Goal: Transaction & Acquisition: Obtain resource

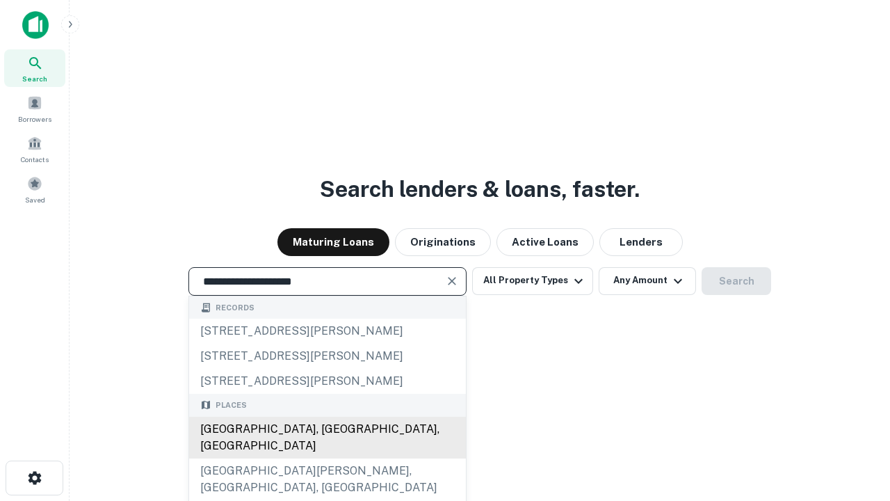
click at [327, 458] on div "[GEOGRAPHIC_DATA], [GEOGRAPHIC_DATA], [GEOGRAPHIC_DATA]" at bounding box center [327, 438] width 277 height 42
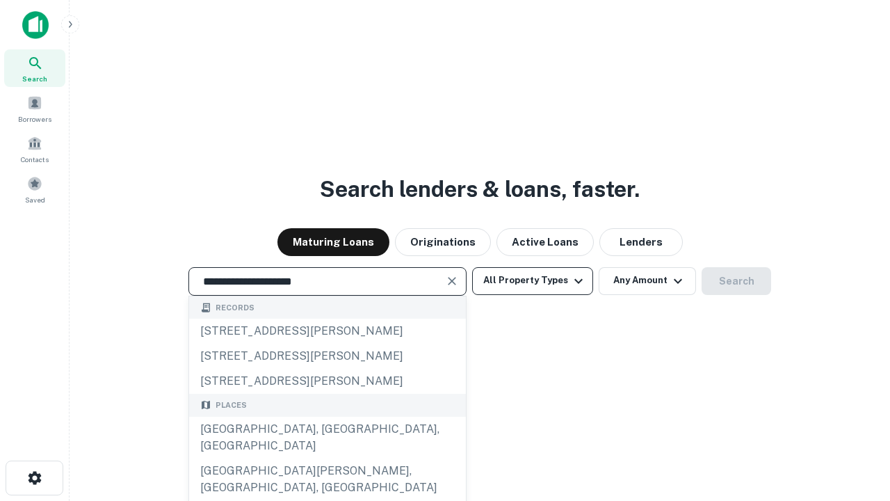
type input "**********"
click at [533, 280] on button "All Property Types" at bounding box center [532, 281] width 121 height 28
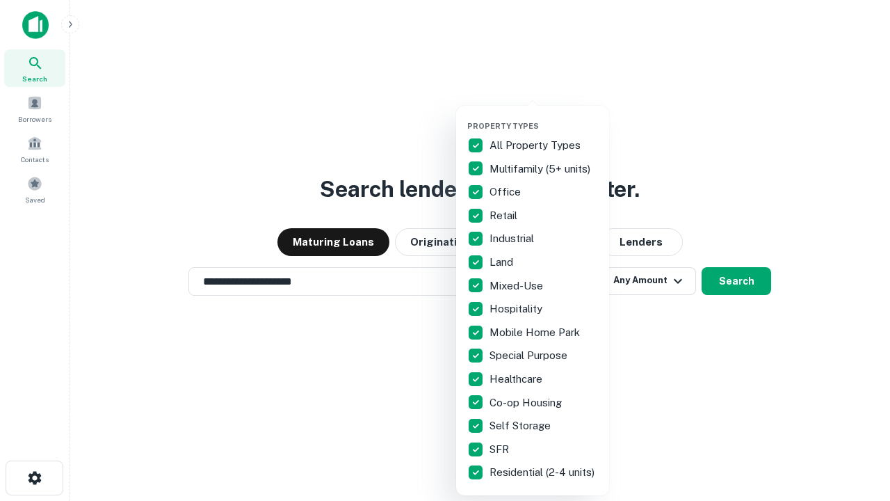
click at [544, 117] on button "button" at bounding box center [543, 117] width 153 height 1
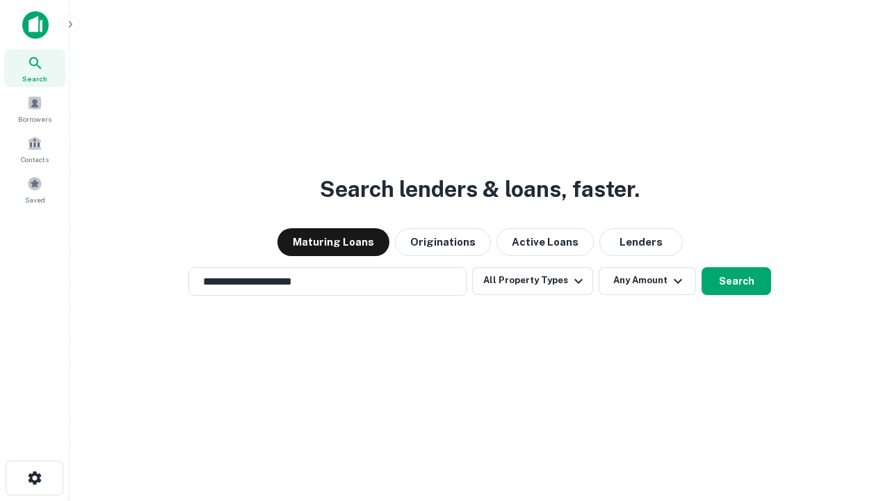
scroll to position [22, 0]
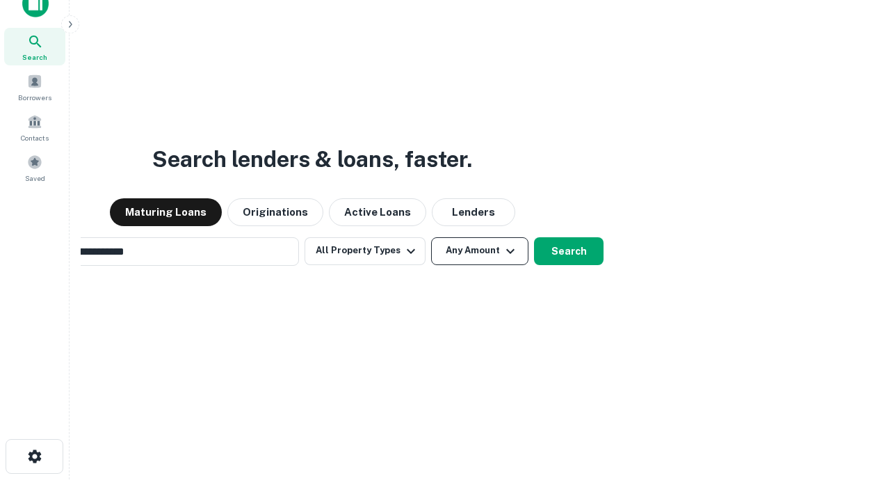
click at [431, 237] on button "Any Amount" at bounding box center [479, 251] width 97 height 28
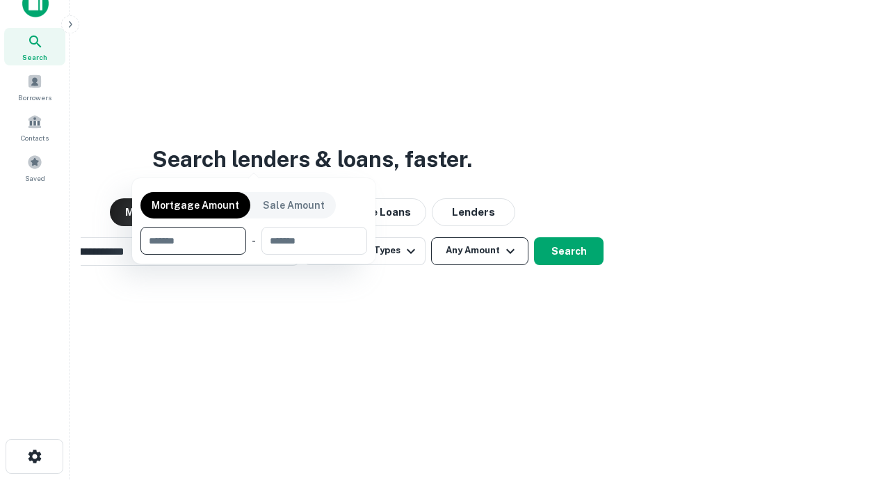
scroll to position [22, 0]
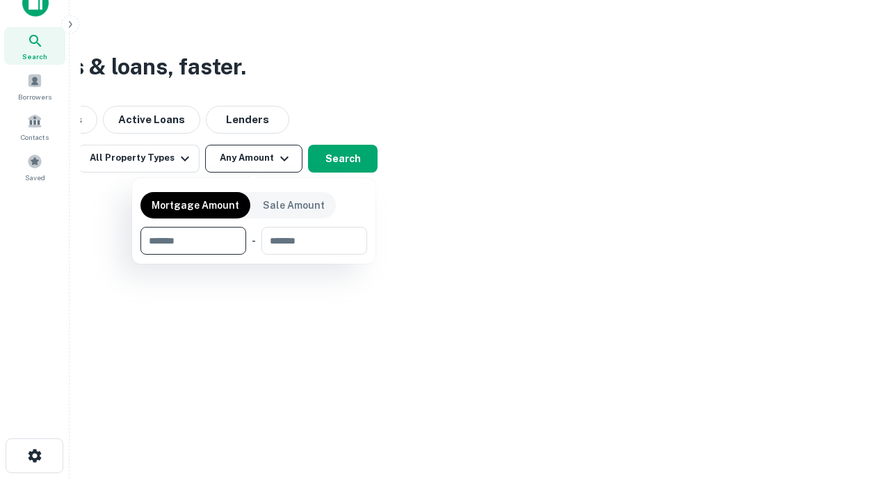
type input "*******"
click at [254, 255] on button "button" at bounding box center [254, 255] width 227 height 1
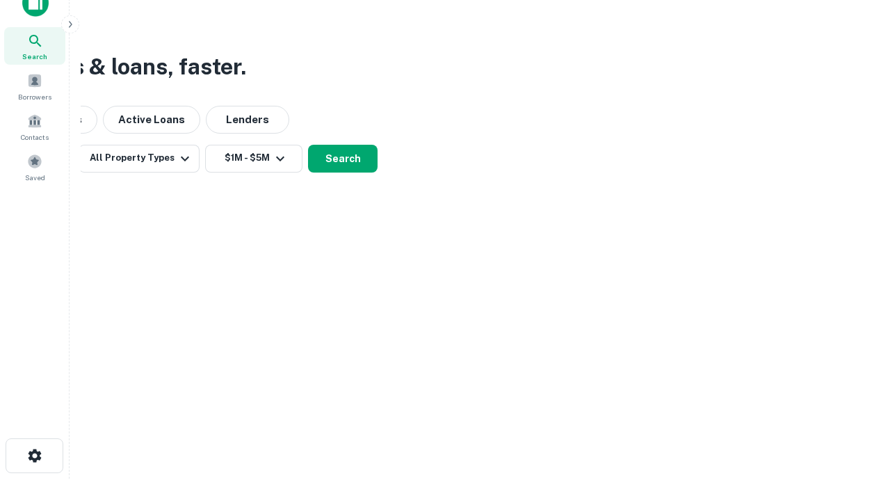
scroll to position [22, 0]
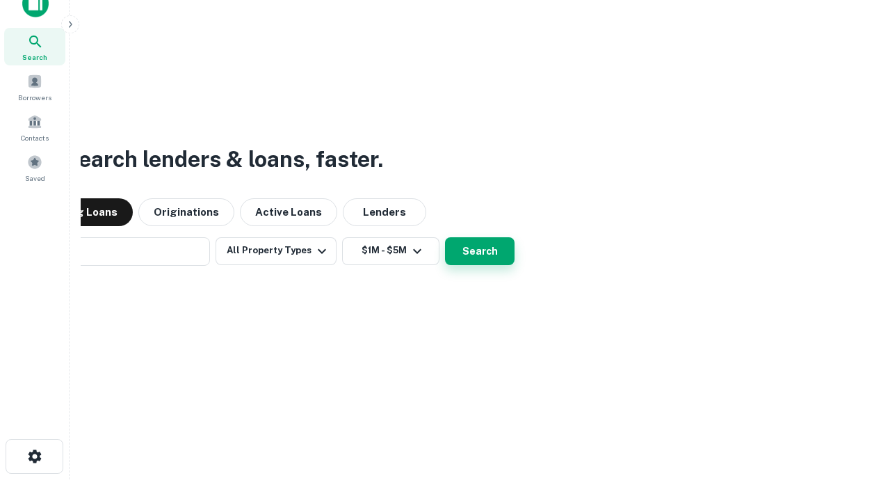
click at [445, 237] on button "Search" at bounding box center [480, 251] width 70 height 28
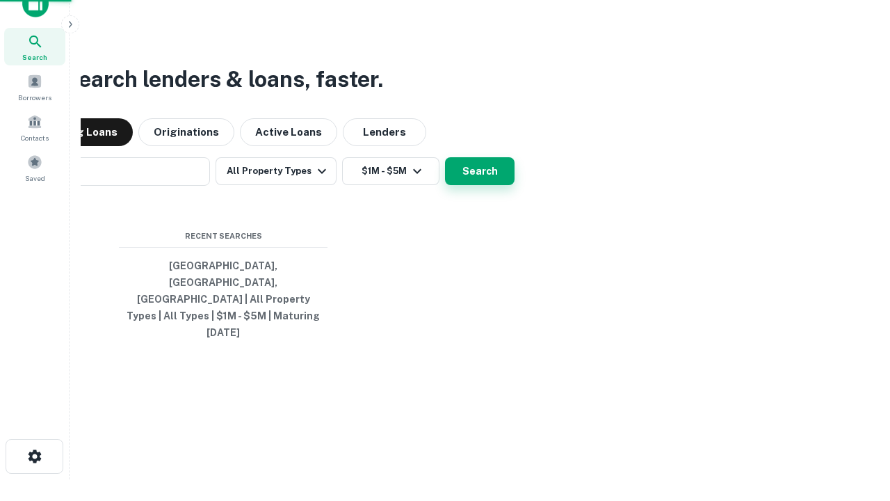
scroll to position [22, 0]
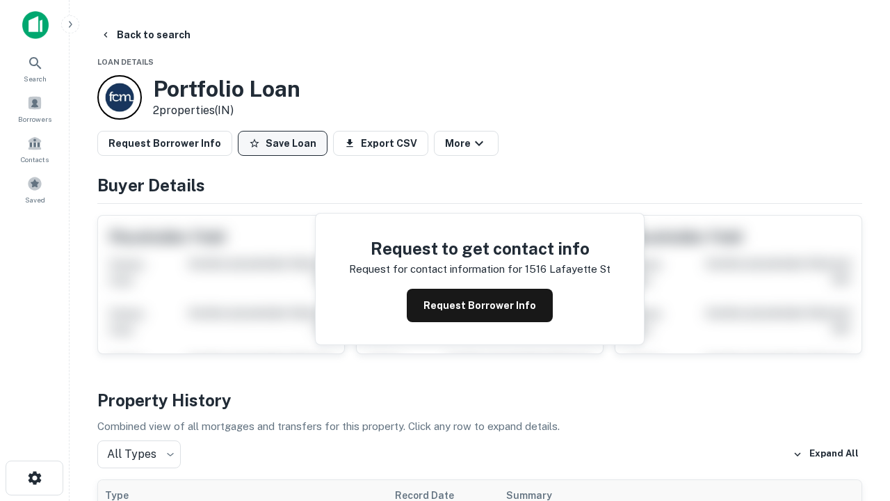
click at [282, 143] on button "Save Loan" at bounding box center [283, 143] width 90 height 25
click at [286, 143] on button "Save Loan" at bounding box center [283, 143] width 90 height 25
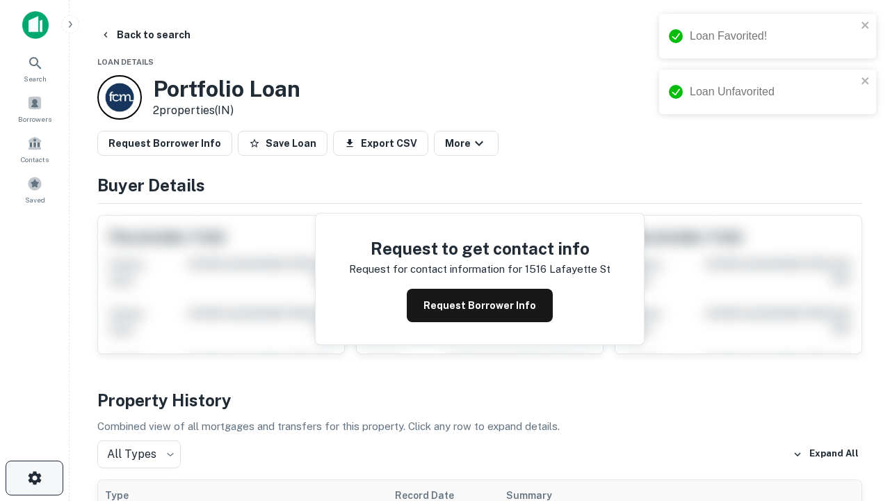
click at [34, 478] on icon "button" at bounding box center [34, 477] width 17 height 17
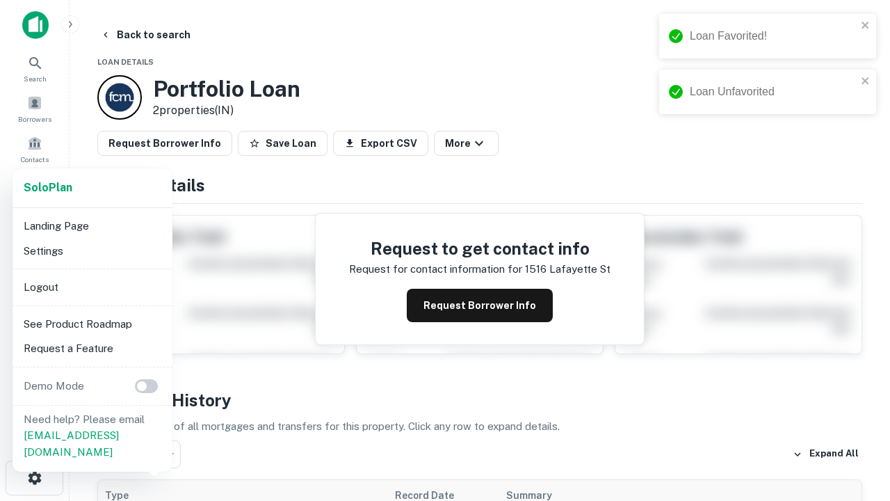
click at [92, 287] on li "Logout" at bounding box center [92, 287] width 149 height 25
